Goal: Browse casually

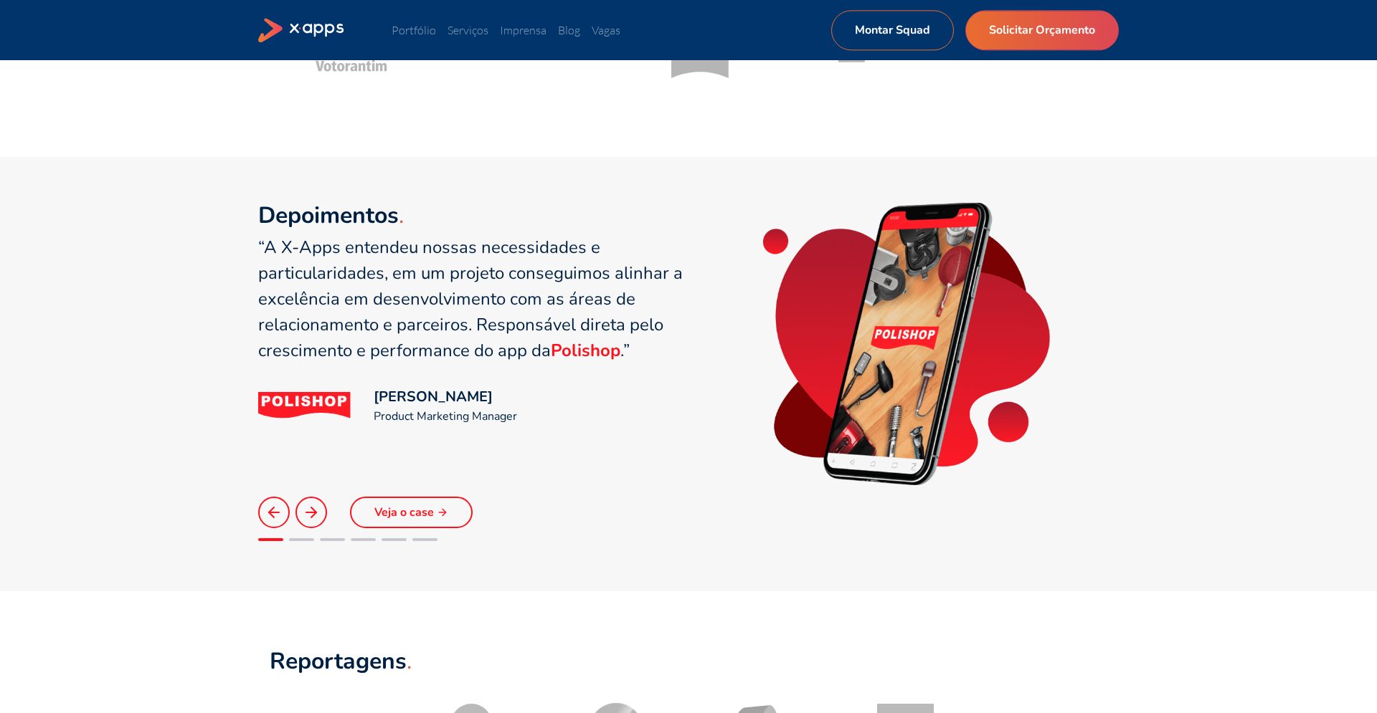
scroll to position [891, 0]
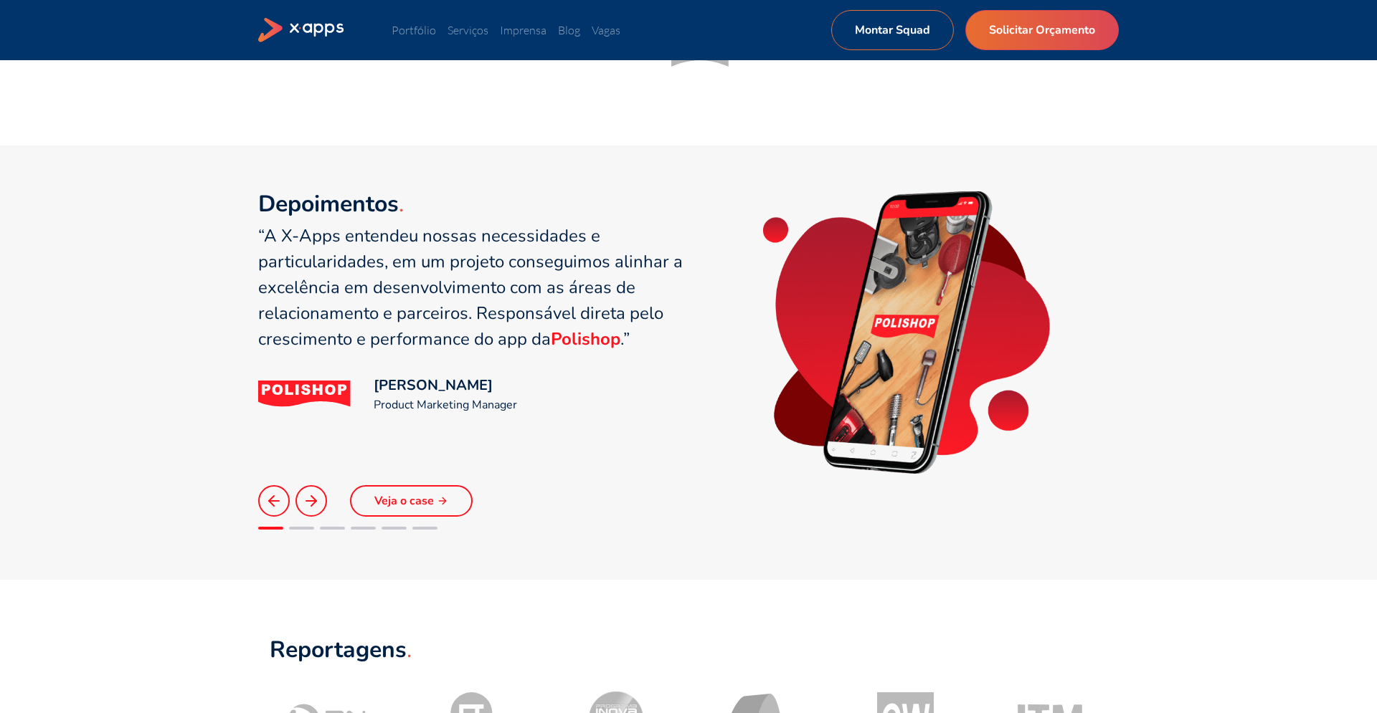
click at [307, 495] on icon at bounding box center [311, 501] width 17 height 17
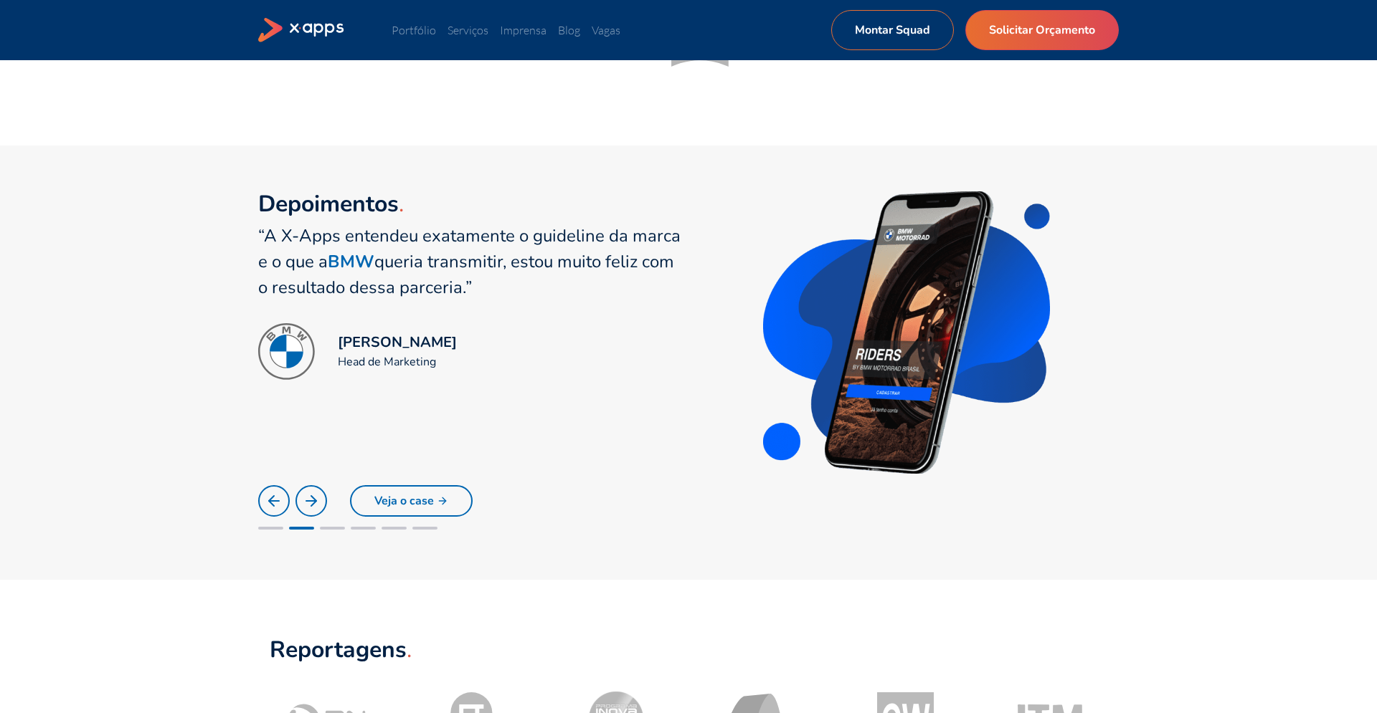
click at [275, 498] on icon at bounding box center [273, 501] width 17 height 17
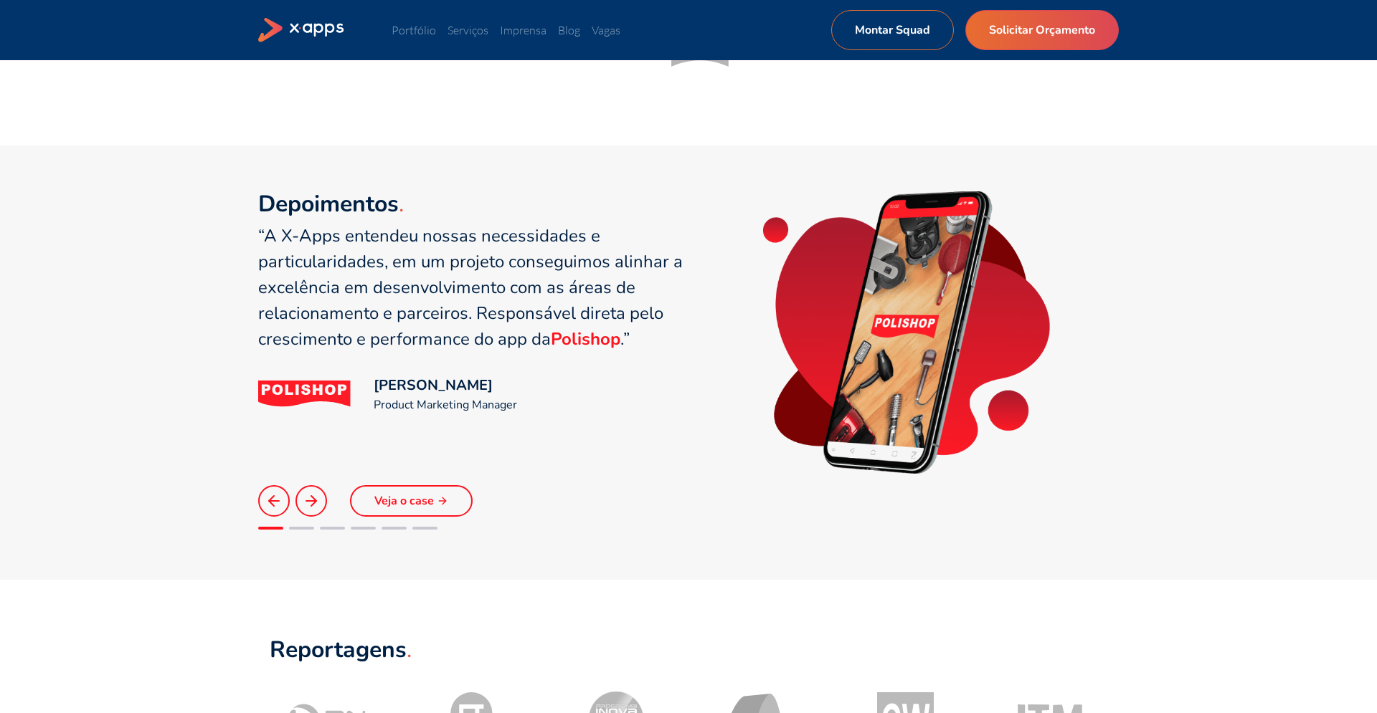
click at [321, 508] on button at bounding box center [311, 501] width 32 height 32
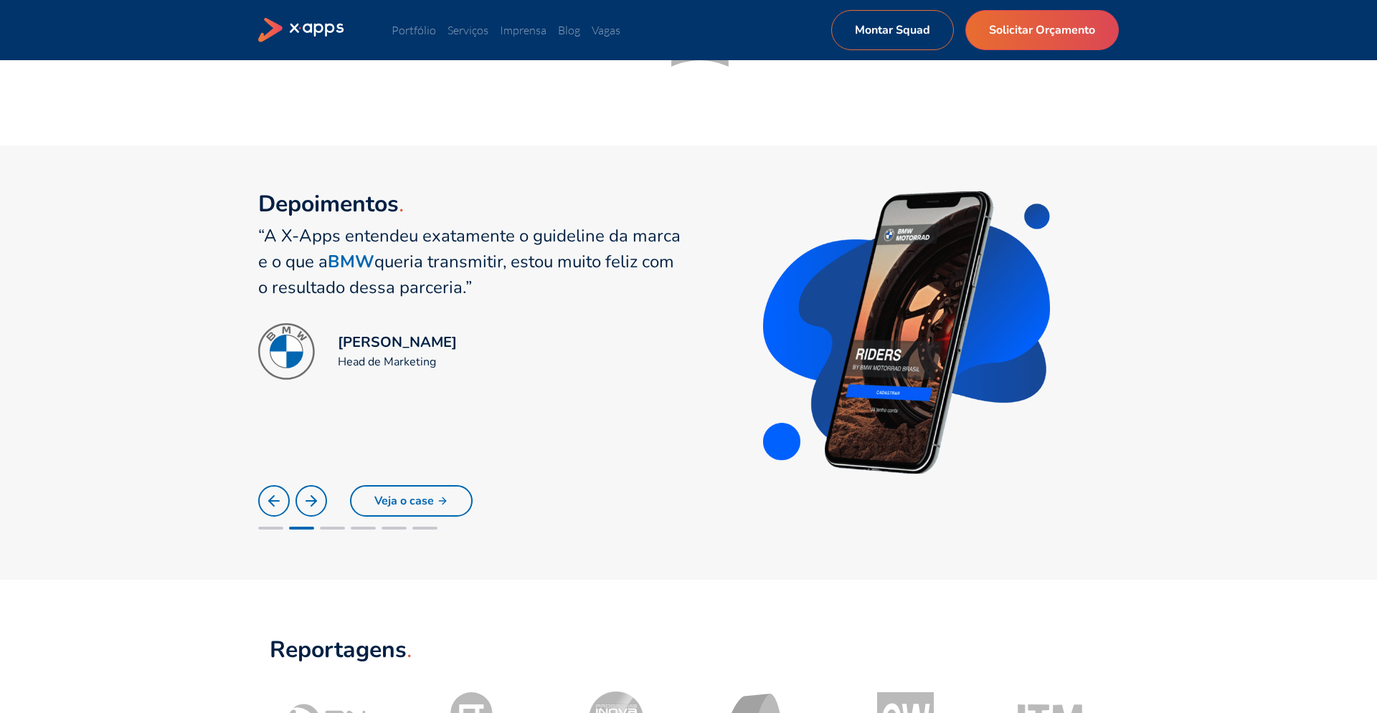
click at [321, 508] on button at bounding box center [311, 501] width 32 height 32
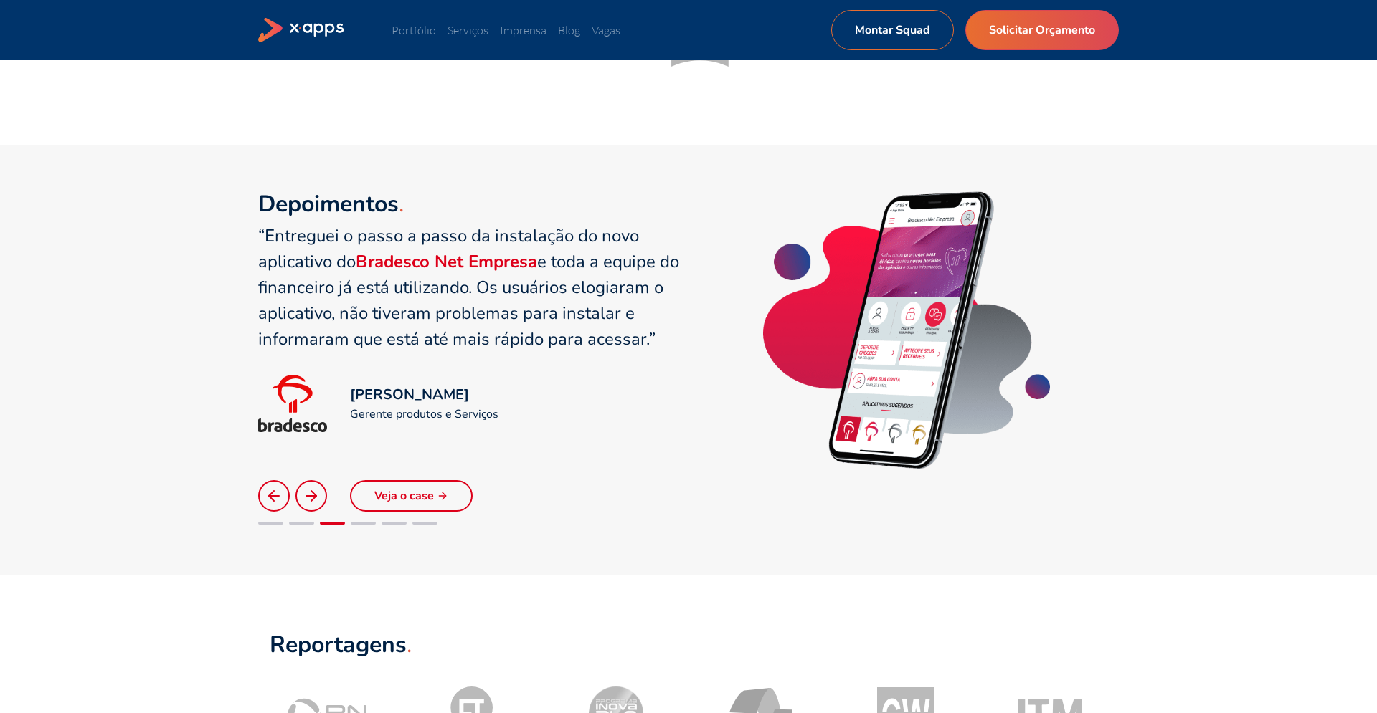
click at [318, 498] on icon at bounding box center [311, 496] width 17 height 17
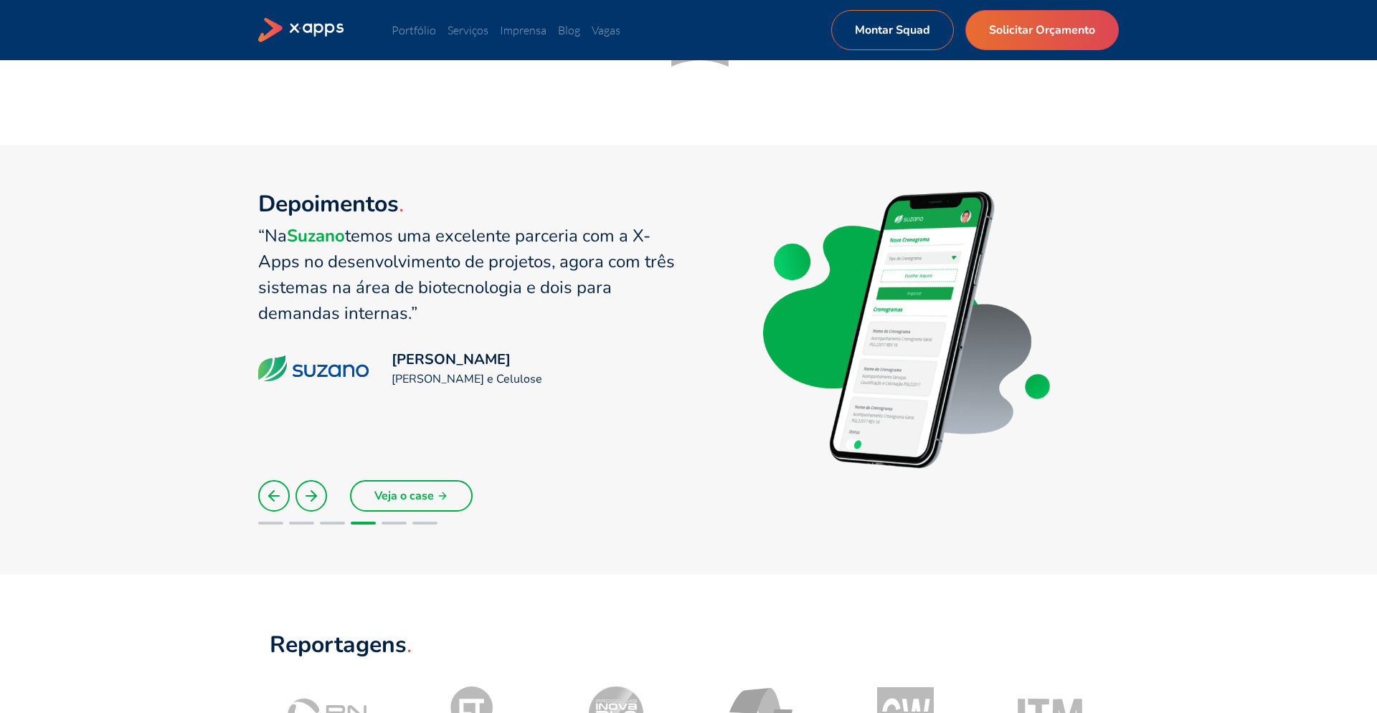
click at [282, 500] on icon at bounding box center [273, 496] width 17 height 17
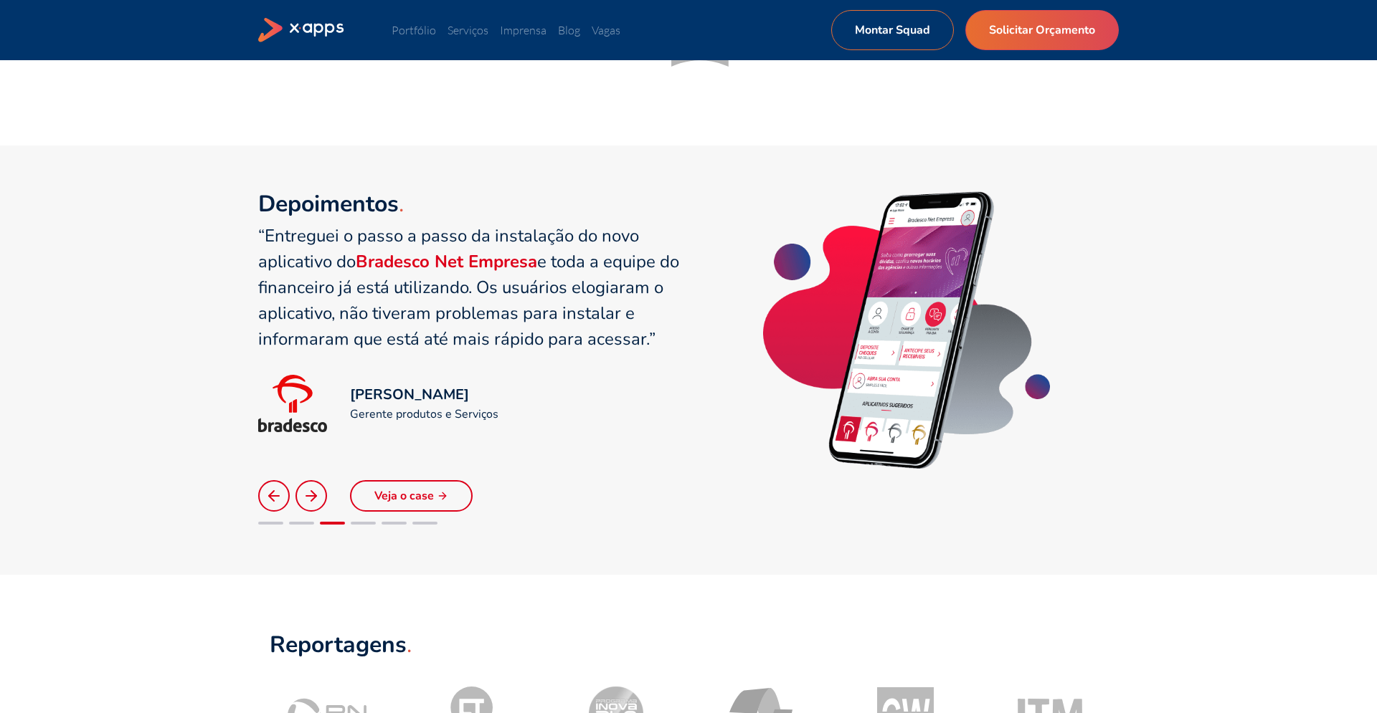
click at [329, 493] on div at bounding box center [304, 496] width 92 height 32
click at [319, 498] on icon at bounding box center [311, 496] width 17 height 17
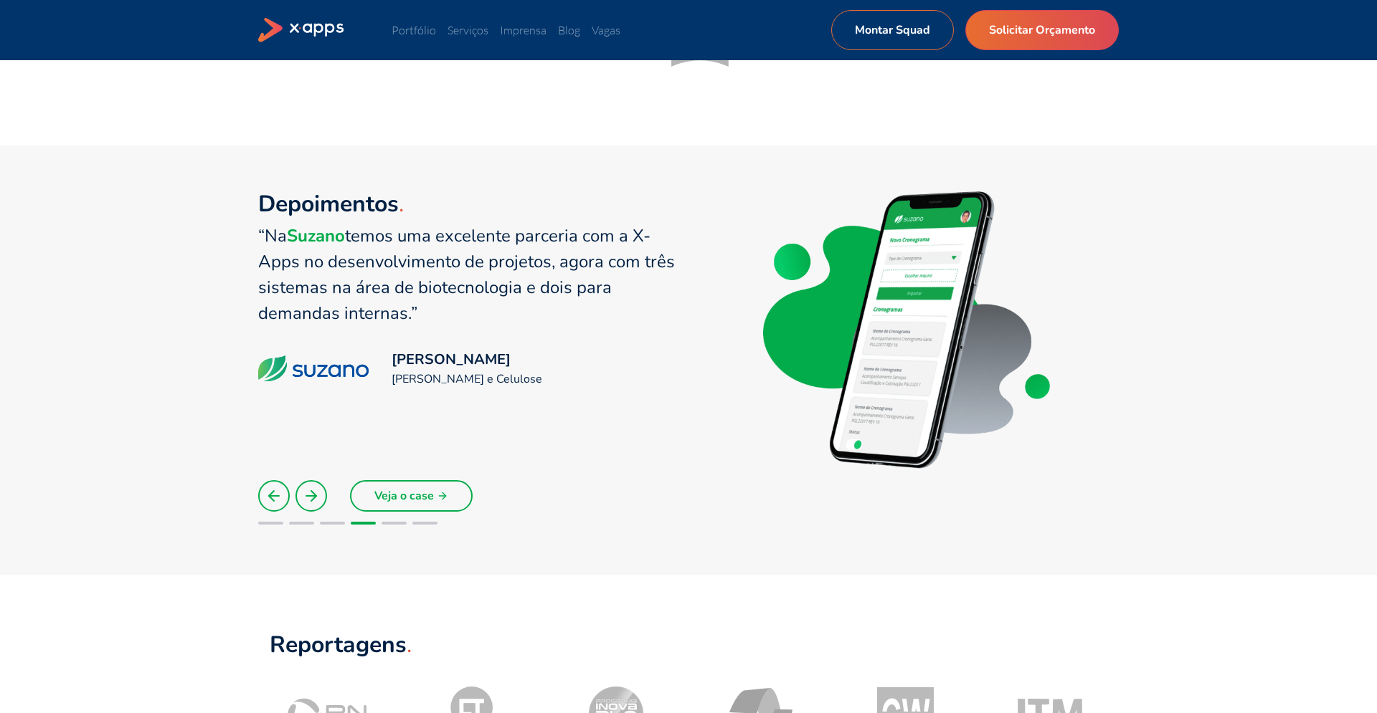
click at [319, 497] on icon at bounding box center [311, 496] width 17 height 17
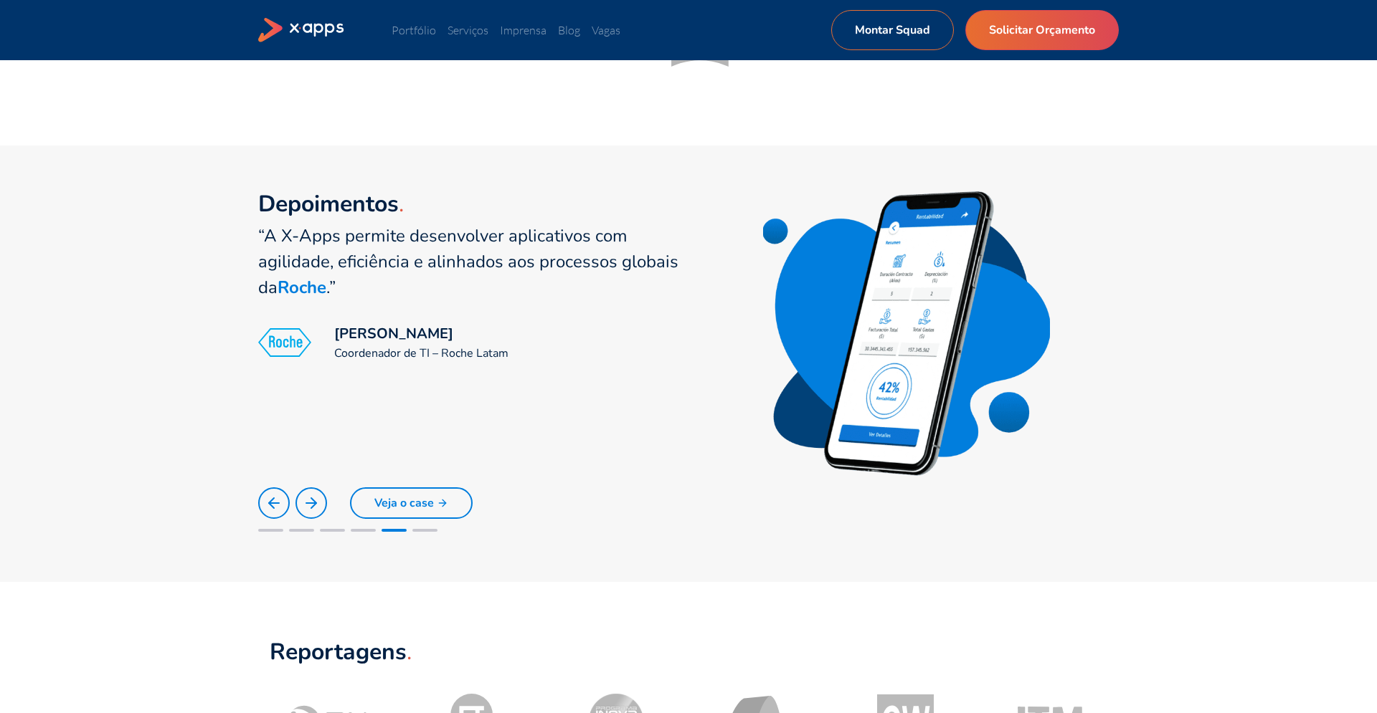
click at [272, 505] on polyline at bounding box center [271, 503] width 5 height 10
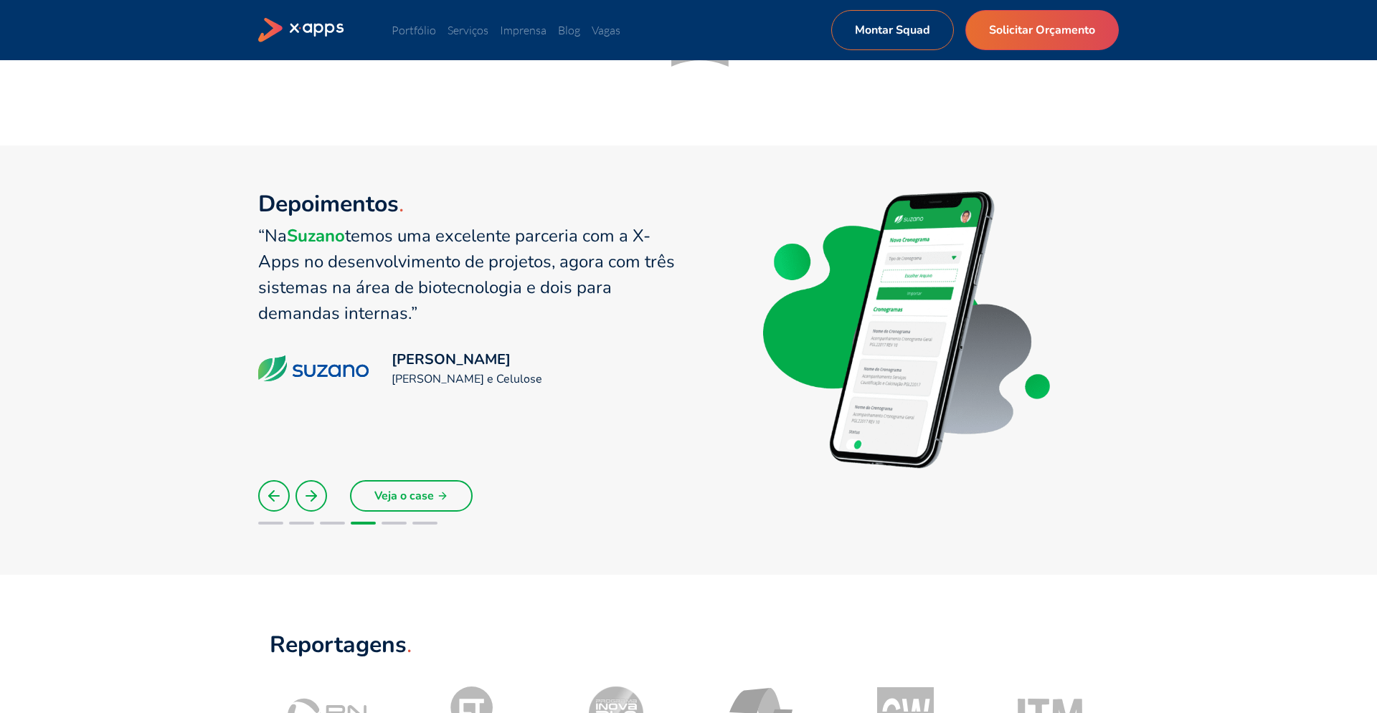
click at [309, 500] on icon at bounding box center [311, 496] width 17 height 17
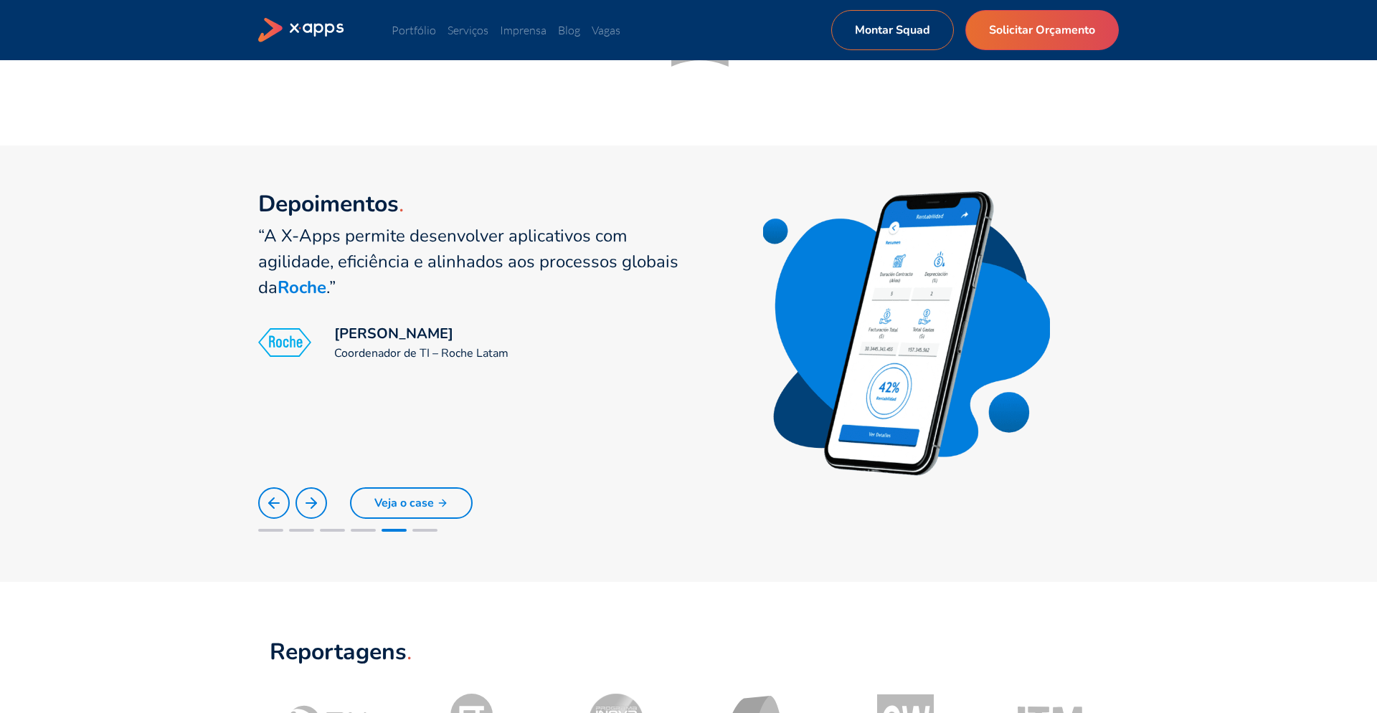
click at [309, 500] on icon at bounding box center [311, 503] width 17 height 17
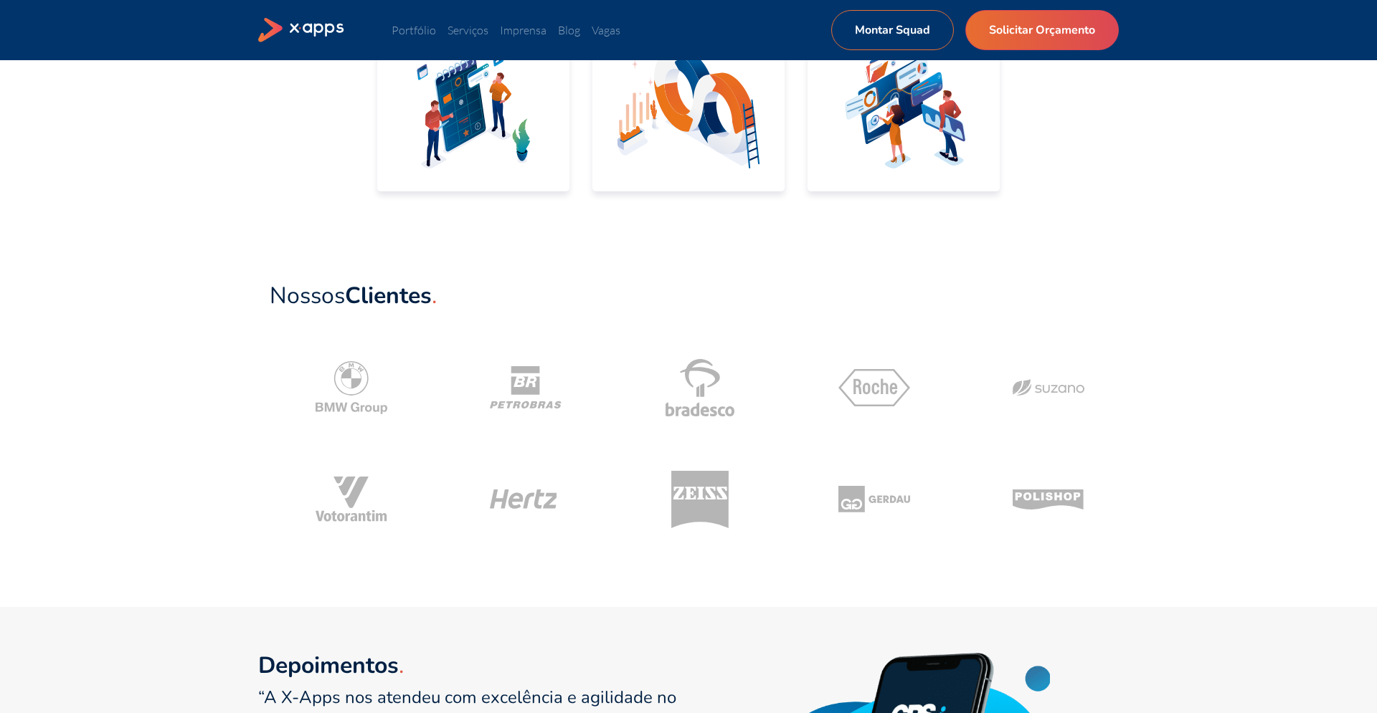
scroll to position [0, 0]
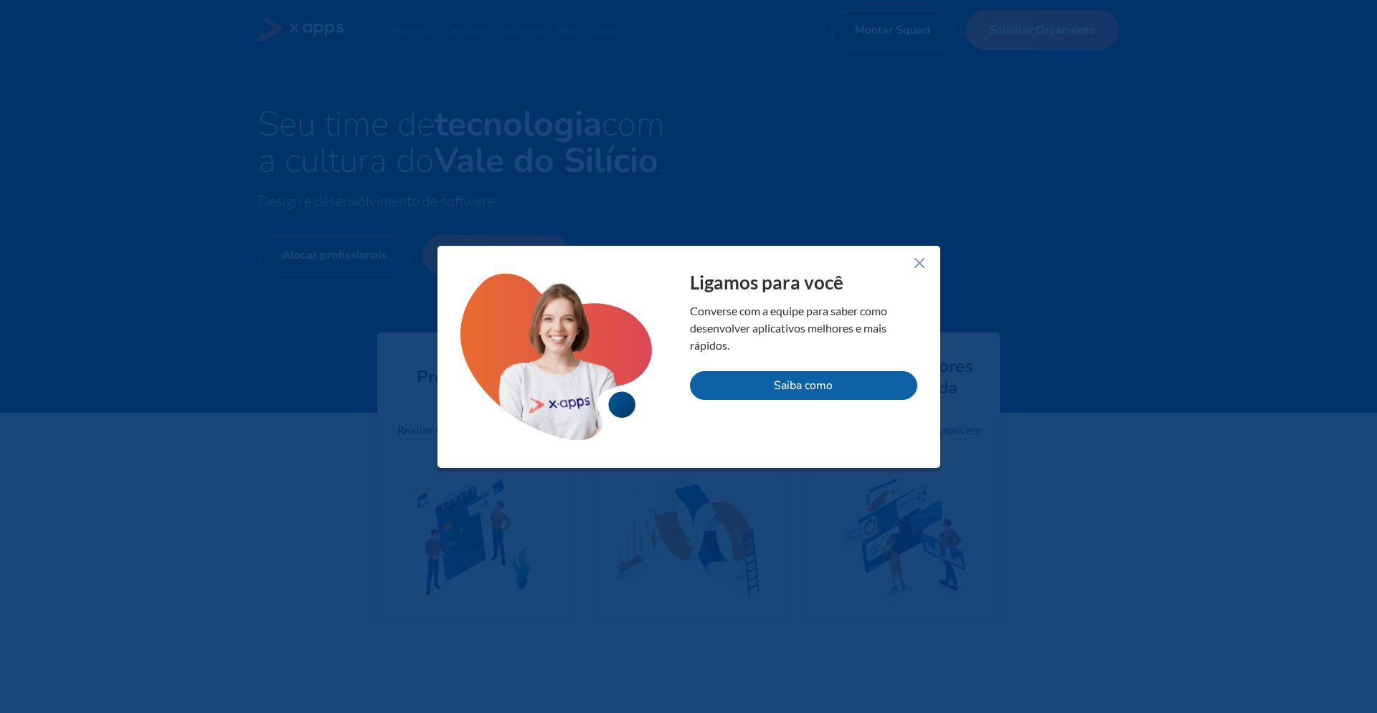
drag, startPoint x: 916, startPoint y: 262, endPoint x: 883, endPoint y: 296, distance: 47.2
click at [914, 263] on icon at bounding box center [919, 263] width 17 height 17
